Goal: Find specific page/section: Find specific page/section

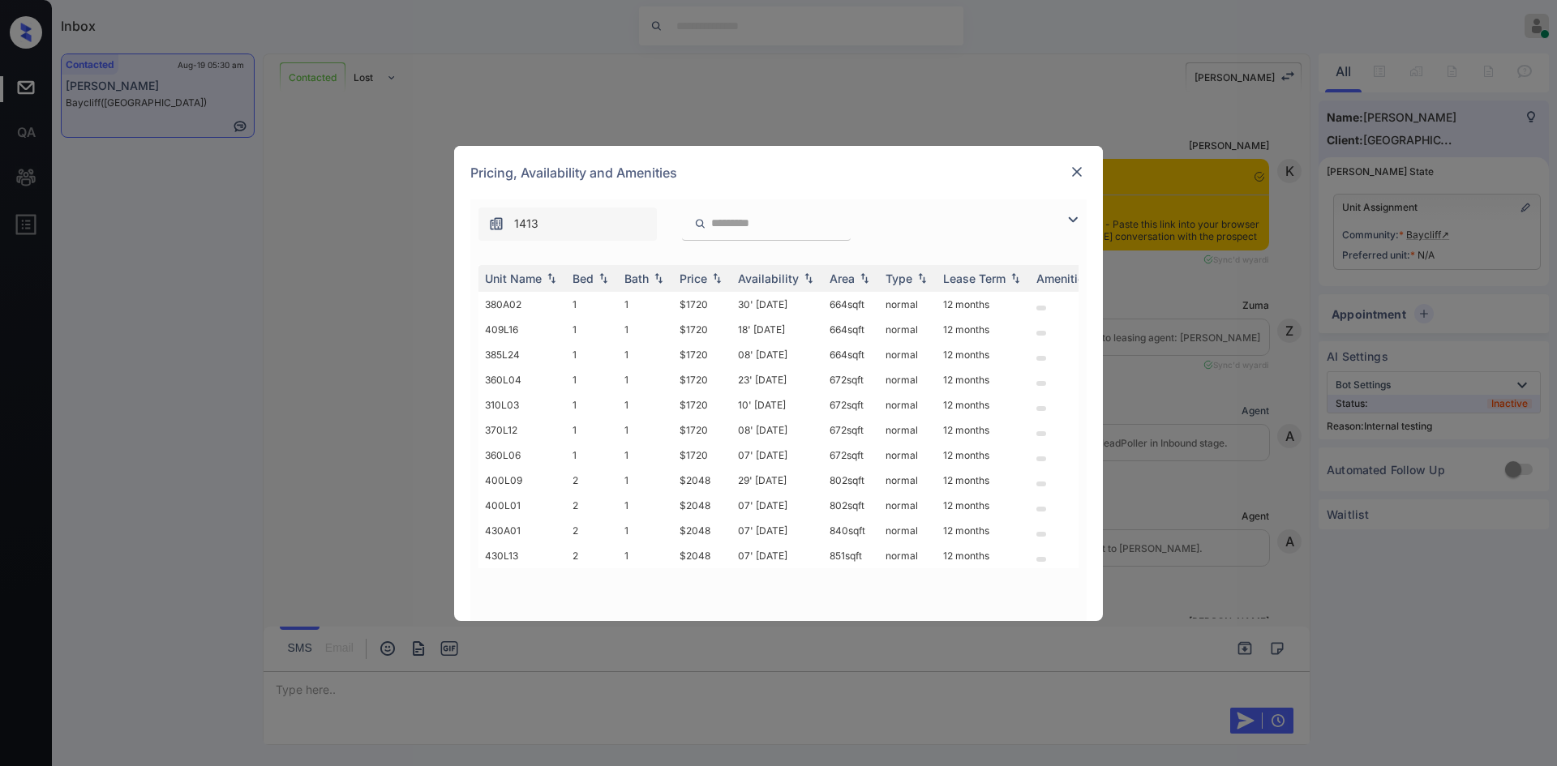
scroll to position [2472, 0]
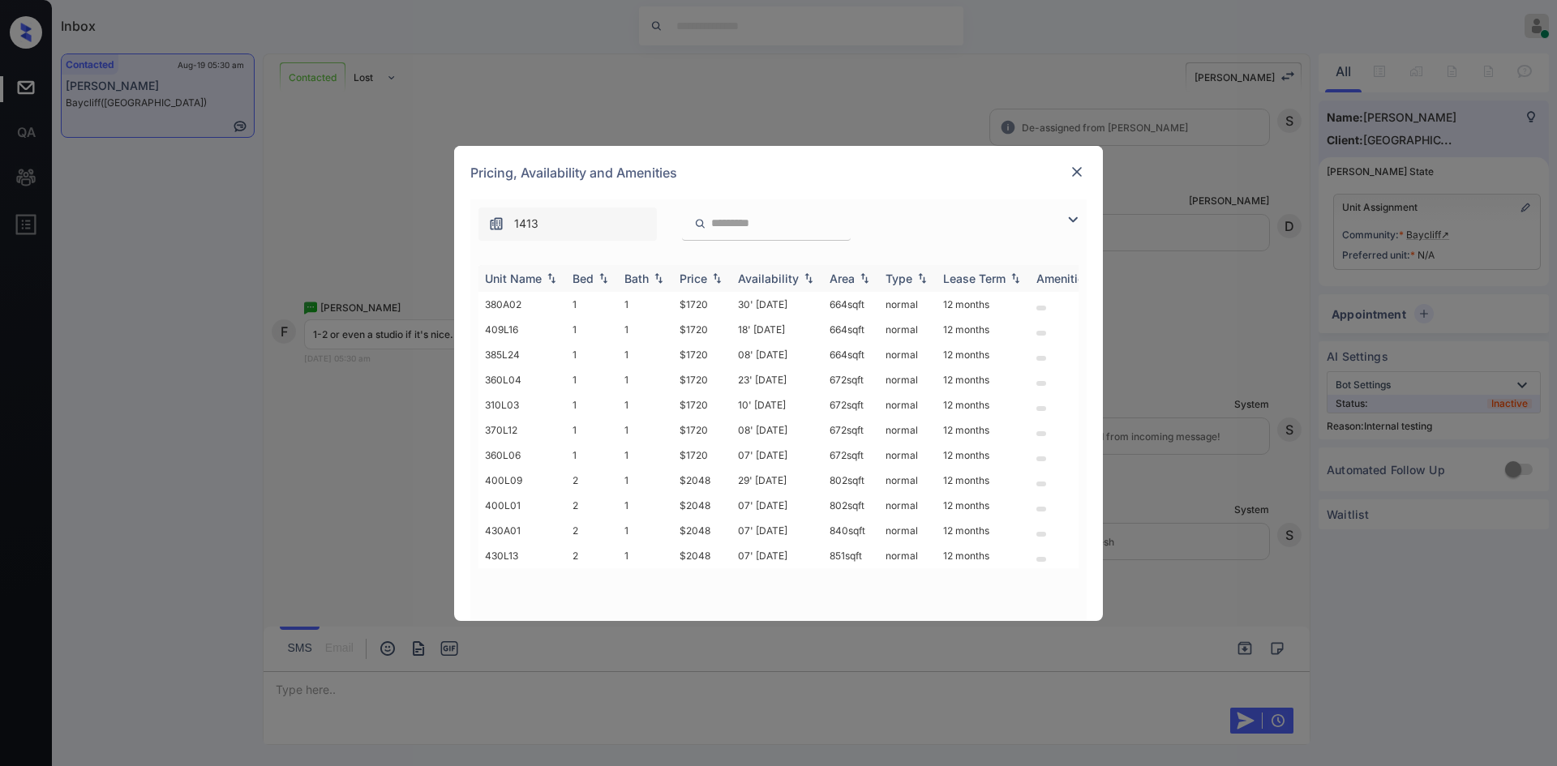
click at [696, 273] on div "Price" at bounding box center [693, 279] width 28 height 14
click at [692, 304] on td "$1720" at bounding box center [702, 304] width 58 height 25
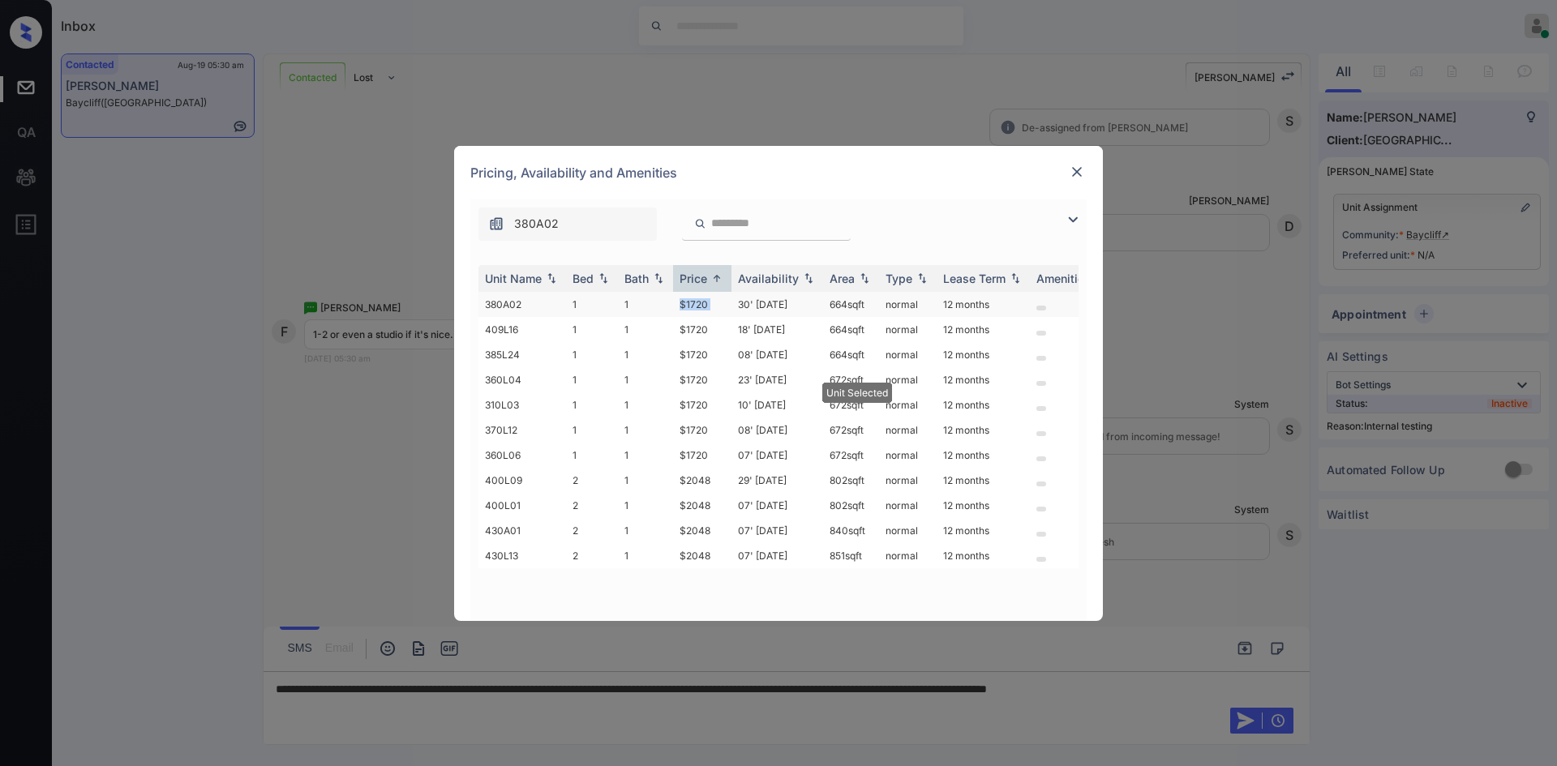
click at [692, 304] on td "$1720" at bounding box center [702, 304] width 58 height 25
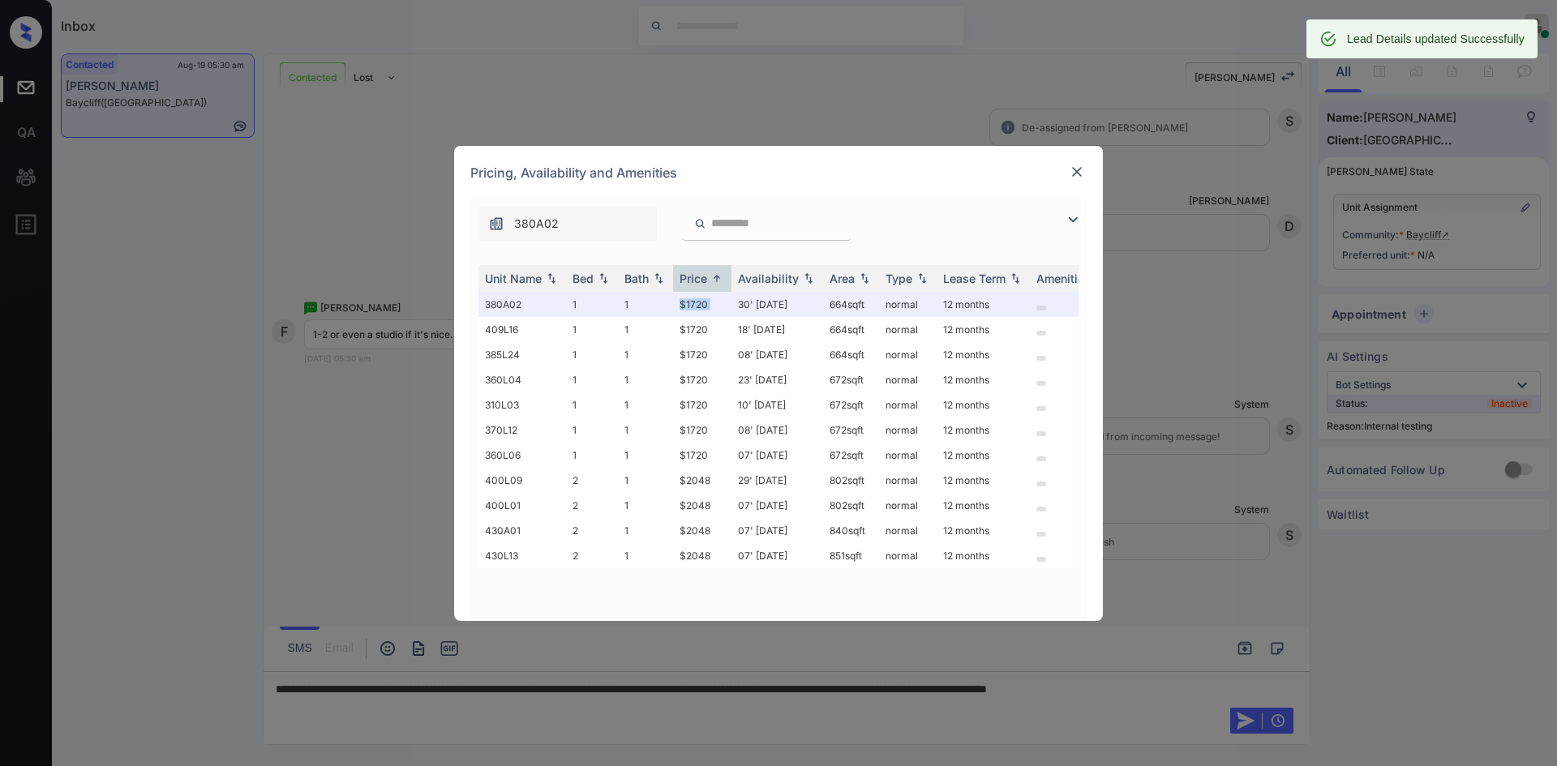
scroll to position [2577, 0]
click at [1077, 171] on img at bounding box center [1077, 172] width 16 height 16
